Goal: Navigation & Orientation: Find specific page/section

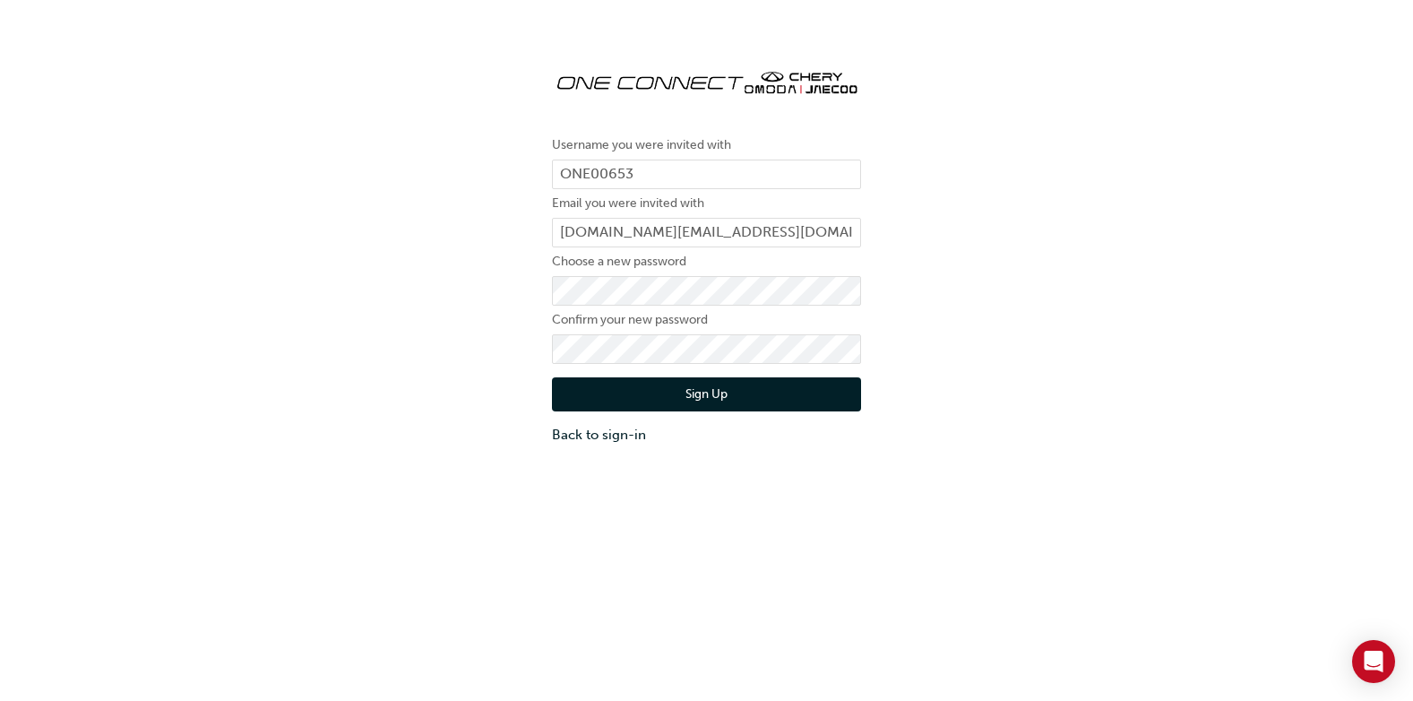
click at [697, 393] on button "Sign Up" at bounding box center [706, 394] width 309 height 34
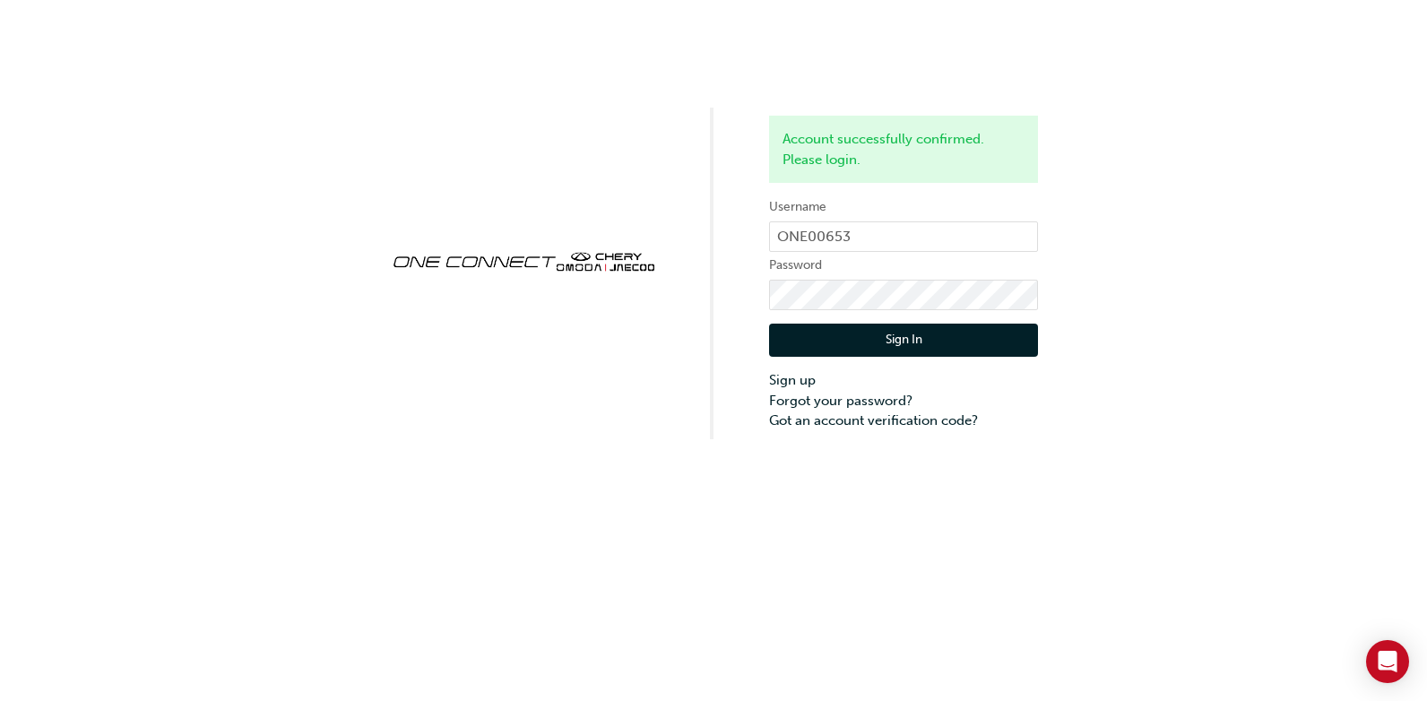
click at [917, 336] on button "Sign In" at bounding box center [903, 341] width 269 height 34
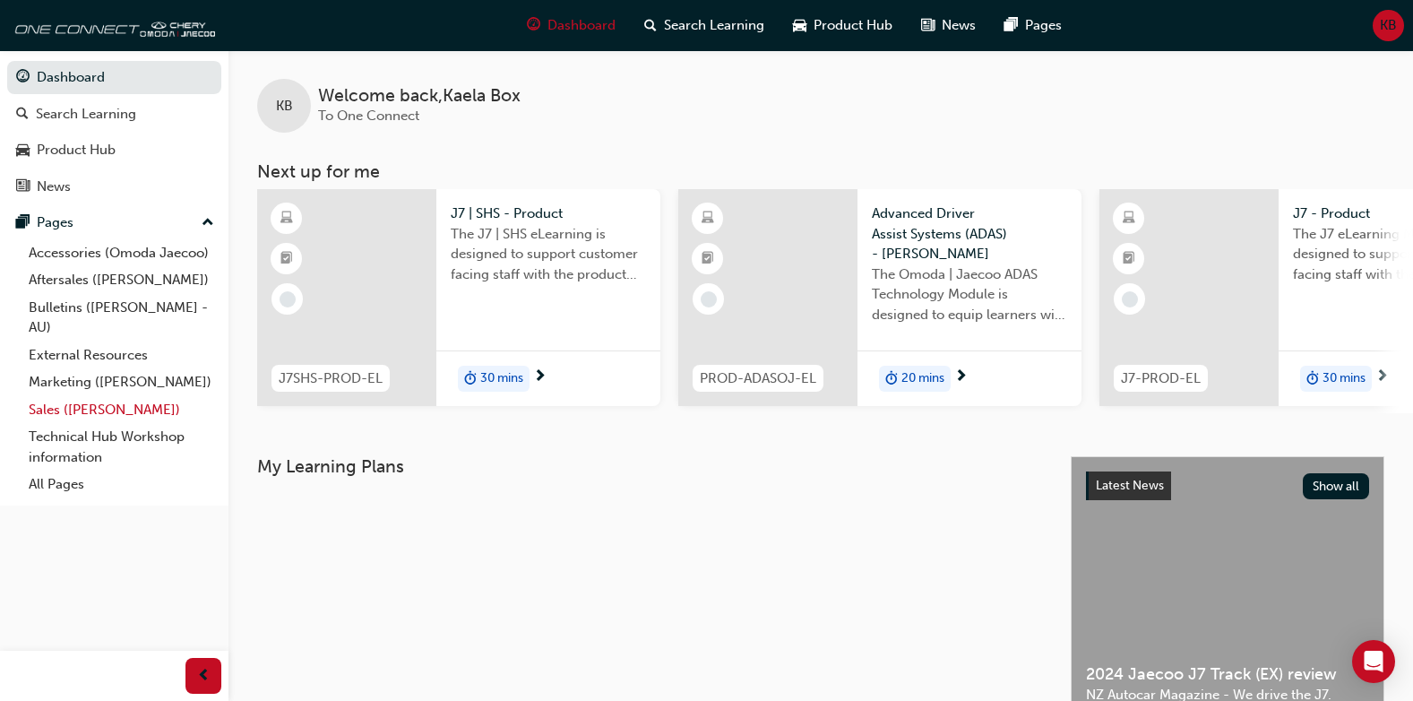
click at [101, 413] on link "Sales ([PERSON_NAME])" at bounding box center [122, 410] width 200 height 28
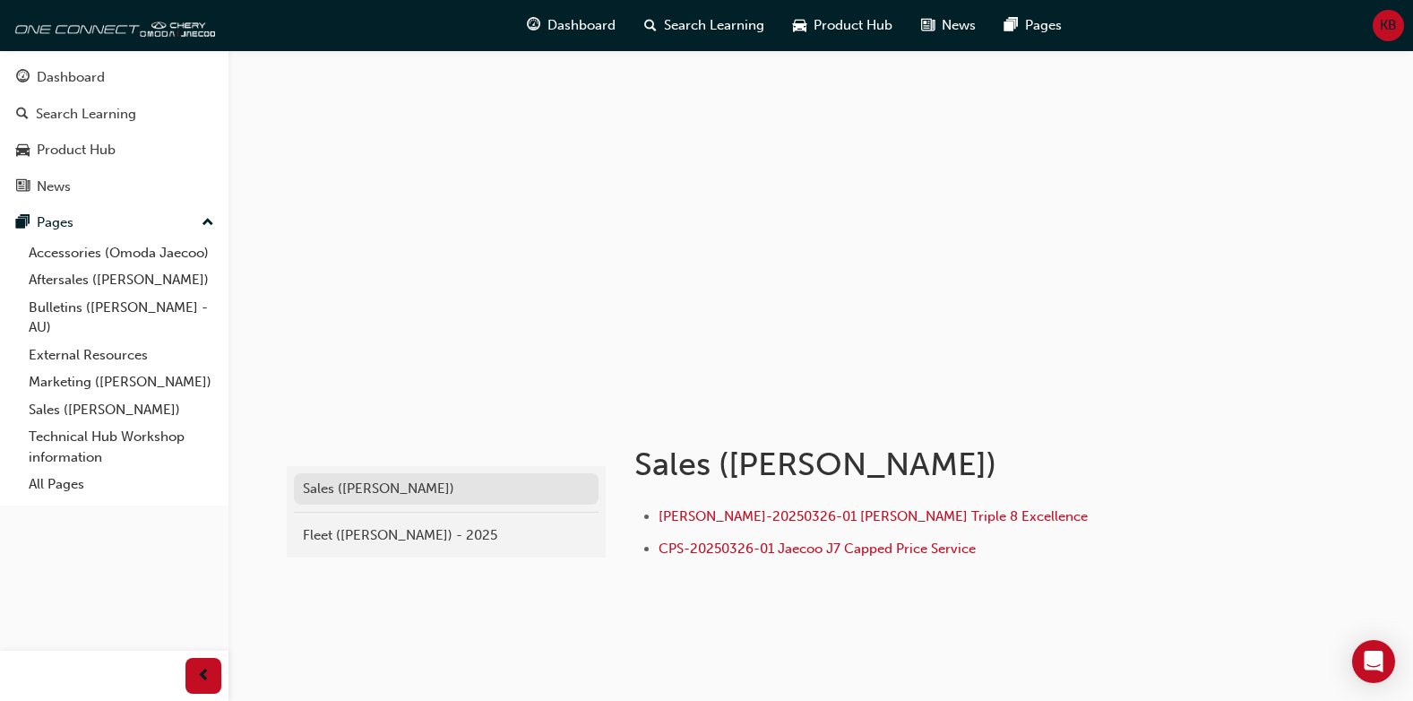
click at [352, 488] on div "Sales ([PERSON_NAME])" at bounding box center [446, 489] width 287 height 21
click at [60, 309] on link "Bulletins ([PERSON_NAME] - AU)" at bounding box center [122, 317] width 200 height 47
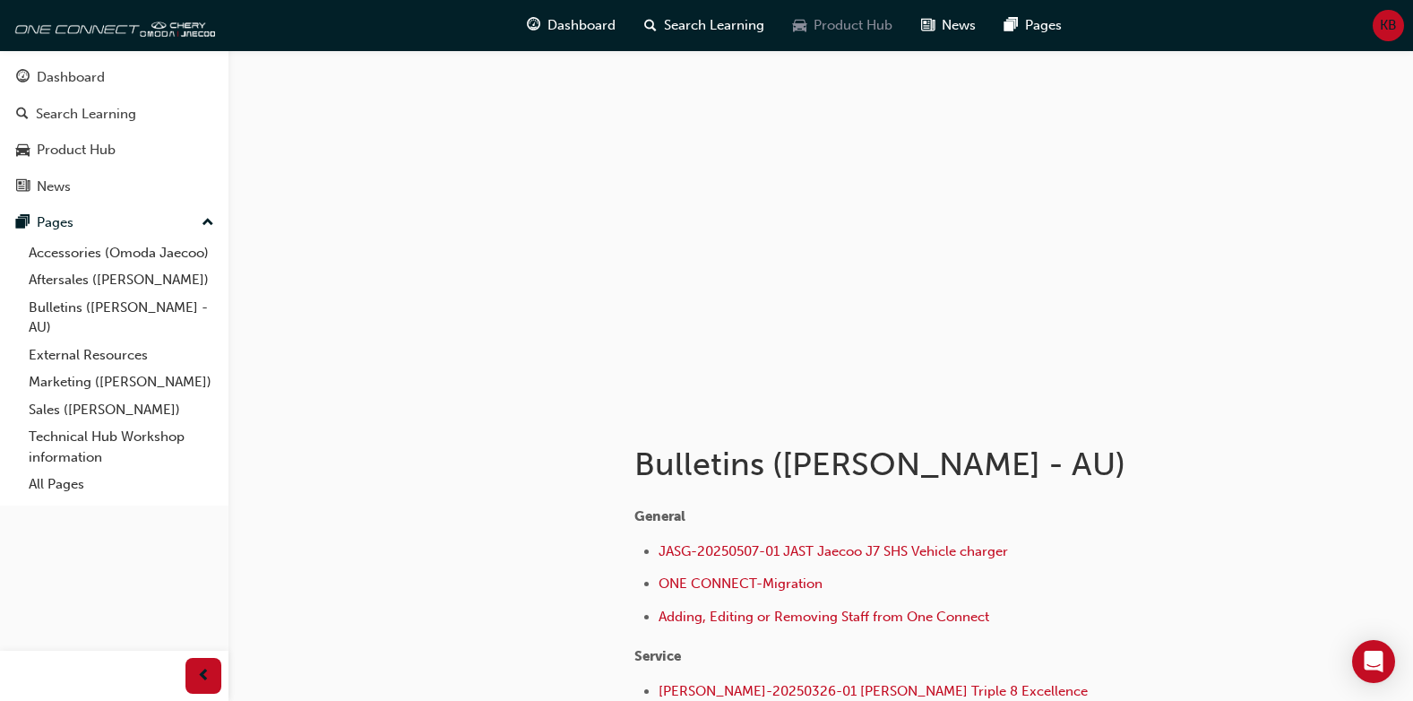
click at [835, 20] on span "Product Hub" at bounding box center [853, 25] width 79 height 21
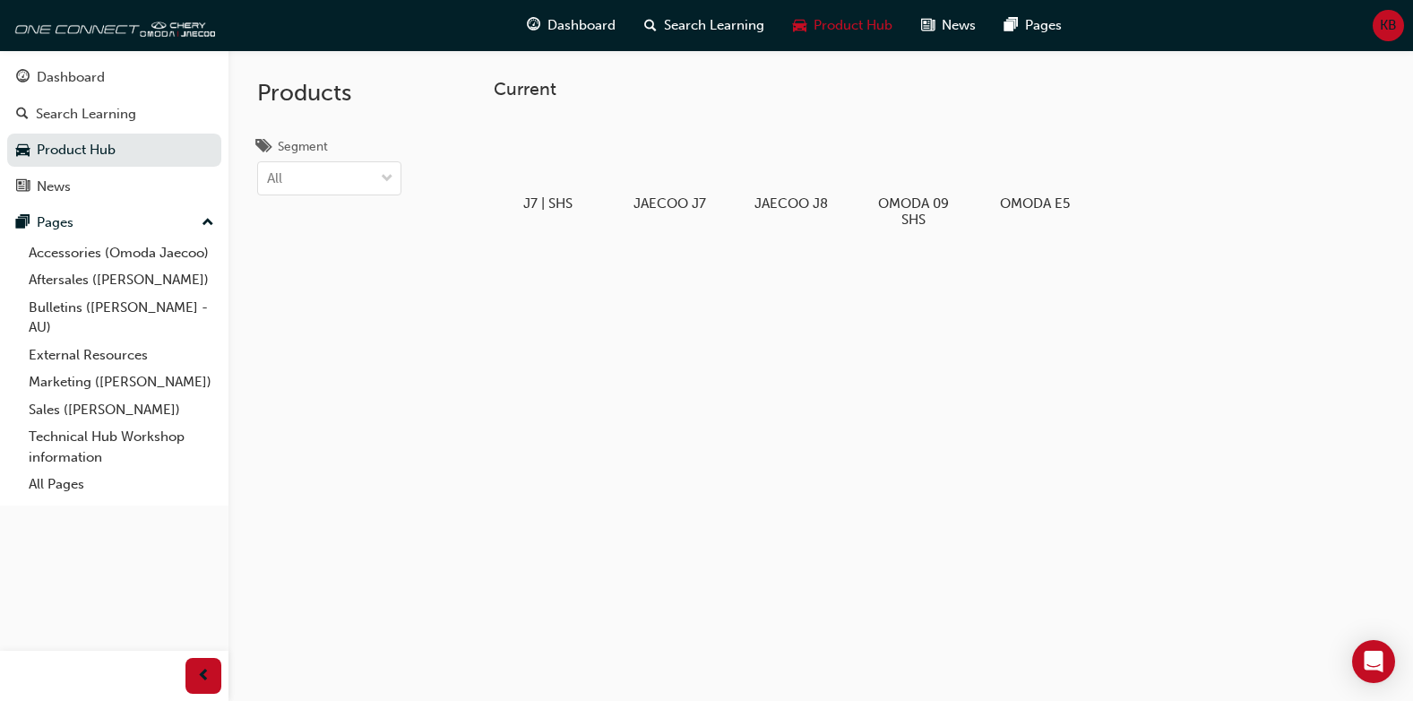
drag, startPoint x: 826, startPoint y: 559, endPoint x: 784, endPoint y: 522, distance: 56.5
click at [825, 559] on div "Current J7 | SHS JAECOO J7 JAECOO J8 OMODA 09 SHS OMODA E5" at bounding box center [821, 400] width 1185 height 701
click at [1377, 30] on div "KB" at bounding box center [1388, 25] width 31 height 31
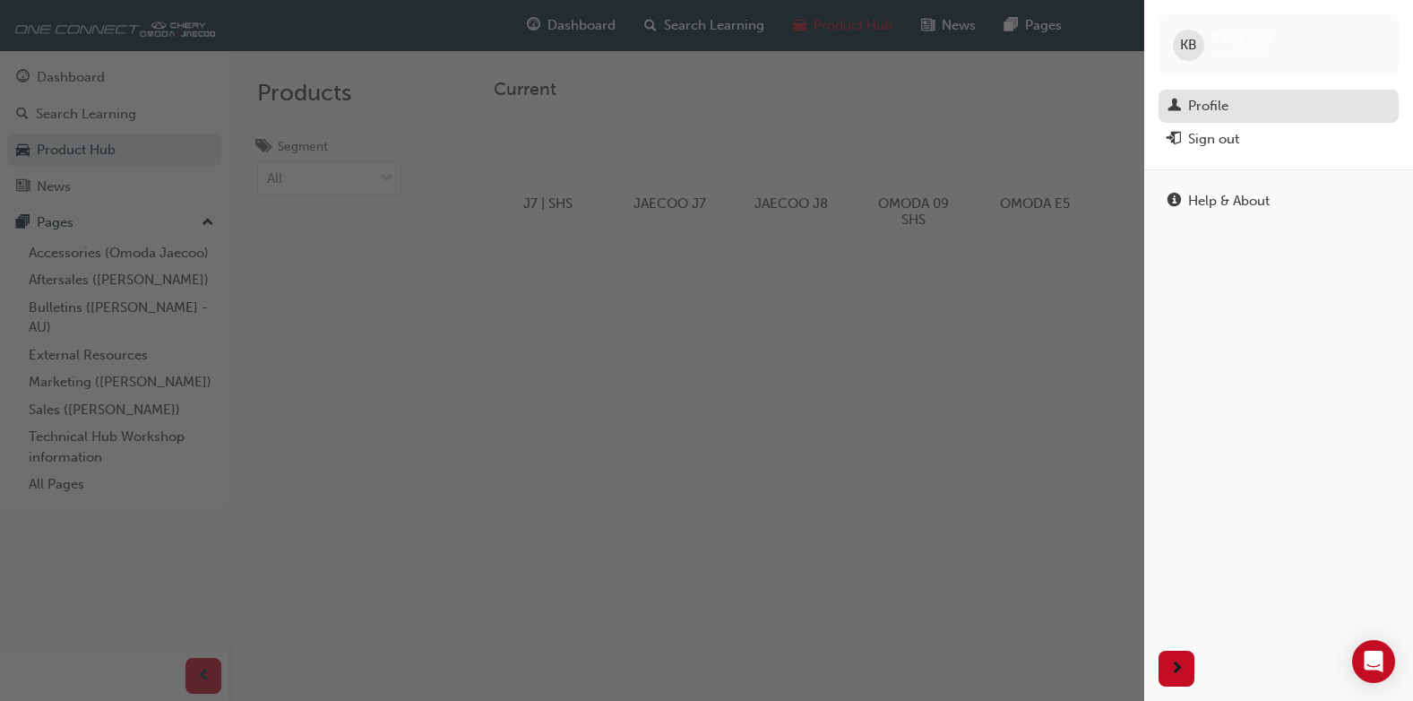
click at [1211, 99] on div "Profile" at bounding box center [1208, 106] width 40 height 21
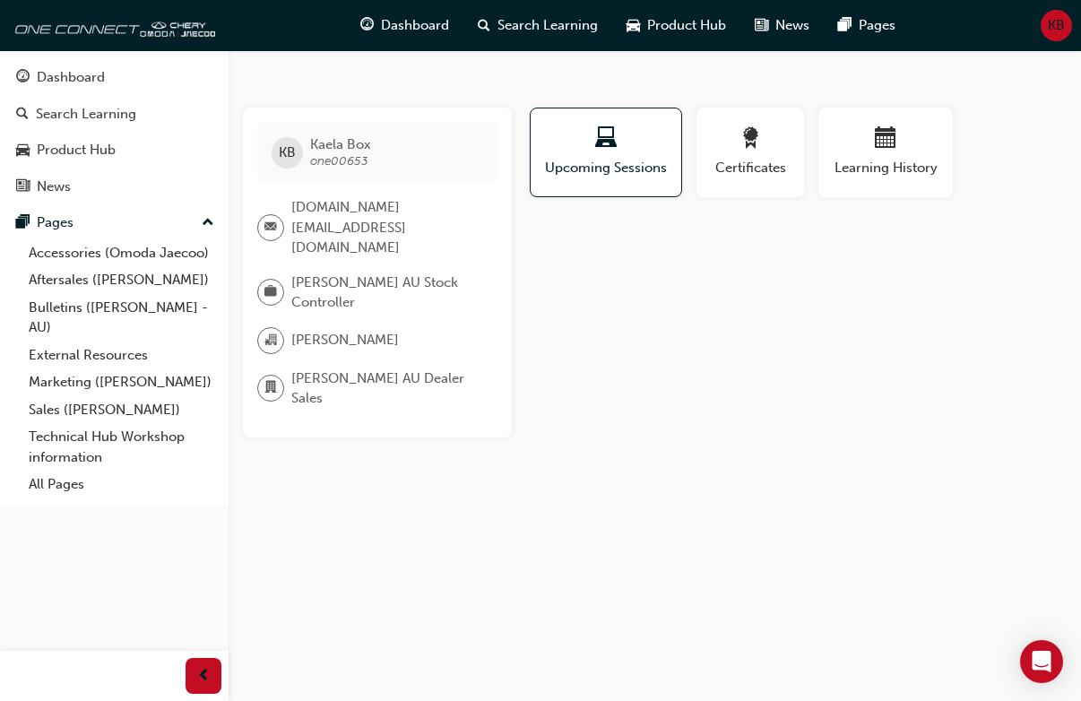
click at [881, 438] on div "KB Kaela Box one00653 [DOMAIN_NAME][EMAIL_ADDRESS][DOMAIN_NAME] Omoda Jaecoo AU…" at bounding box center [540, 350] width 1081 height 701
